Goal: Task Accomplishment & Management: Use online tool/utility

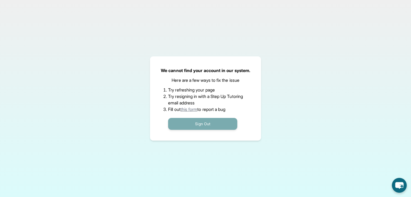
click at [179, 121] on button "Sign Out" at bounding box center [202, 124] width 69 height 12
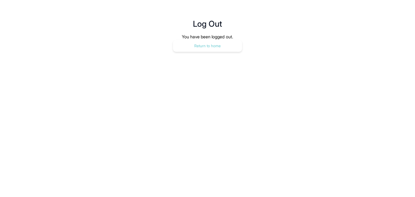
click at [188, 40] on button "Return to home" at bounding box center [207, 46] width 69 height 12
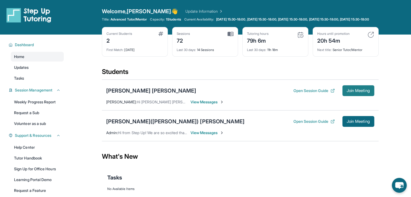
click at [365, 92] on span "Join Meeting" at bounding box center [357, 90] width 23 height 3
click at [350, 92] on span "Join Meeting" at bounding box center [357, 90] width 23 height 3
click at [159, 95] on div "Fatima Elizabeth Vega Copado" at bounding box center [151, 91] width 90 height 8
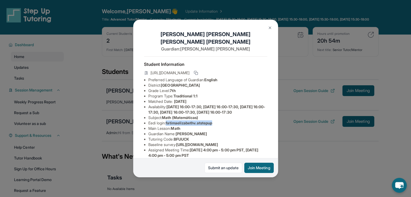
drag, startPoint x: 168, startPoint y: 124, endPoint x: 221, endPoint y: 123, distance: 52.4
click at [221, 123] on li "Eedi login : fatimaelizabethv.atstepup" at bounding box center [207, 122] width 119 height 5
copy span "fatimaelizabethv.atstepup"
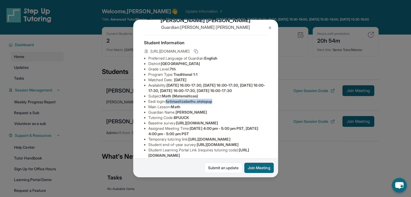
scroll to position [22, 0]
